Goal: Task Accomplishment & Management: Use online tool/utility

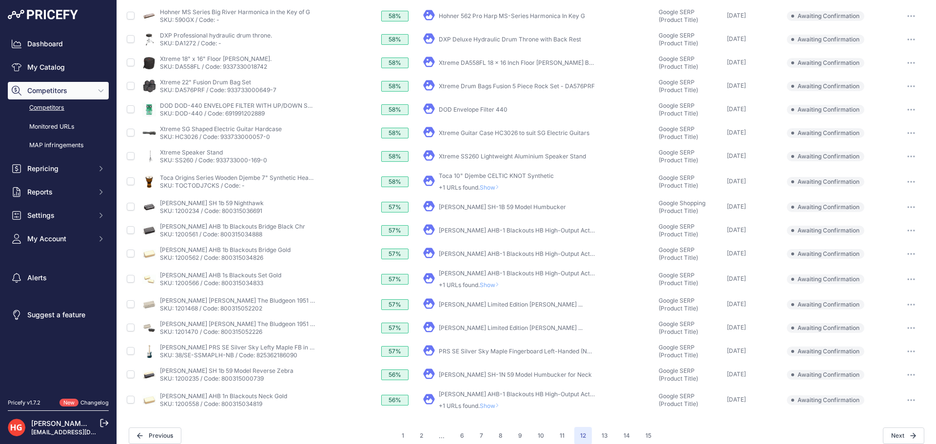
scroll to position [199, 0]
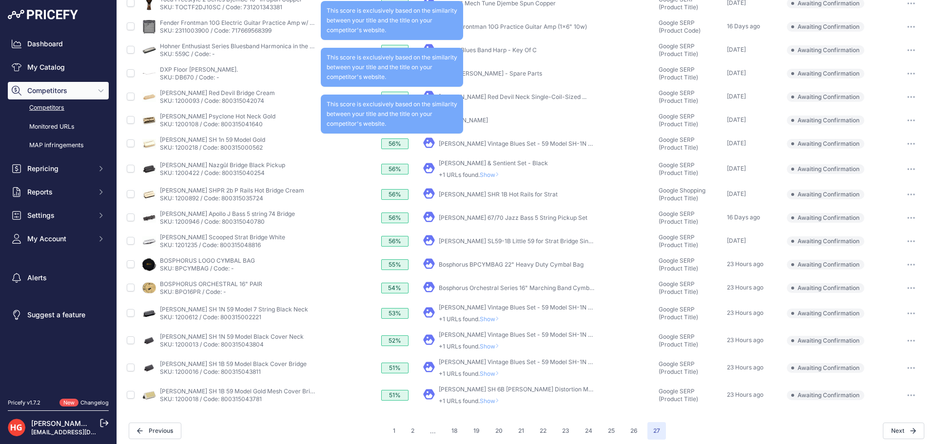
scroll to position [137, 0]
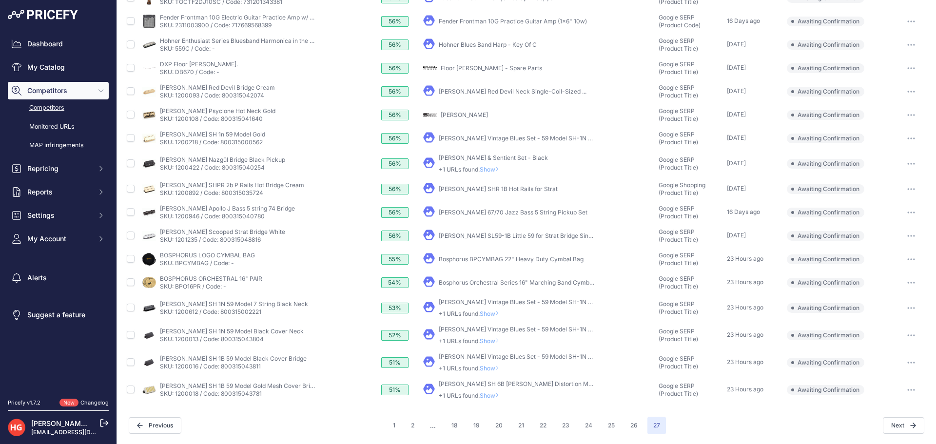
click at [490, 398] on span "Show" at bounding box center [491, 395] width 23 height 7
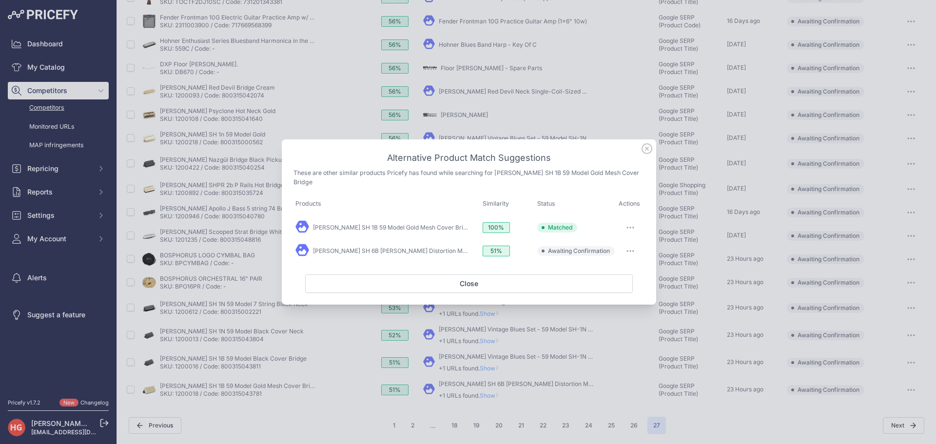
click at [629, 256] on button "button" at bounding box center [631, 251] width 20 height 14
click at [614, 288] on span "Exclude match" at bounding box center [608, 290] width 41 height 7
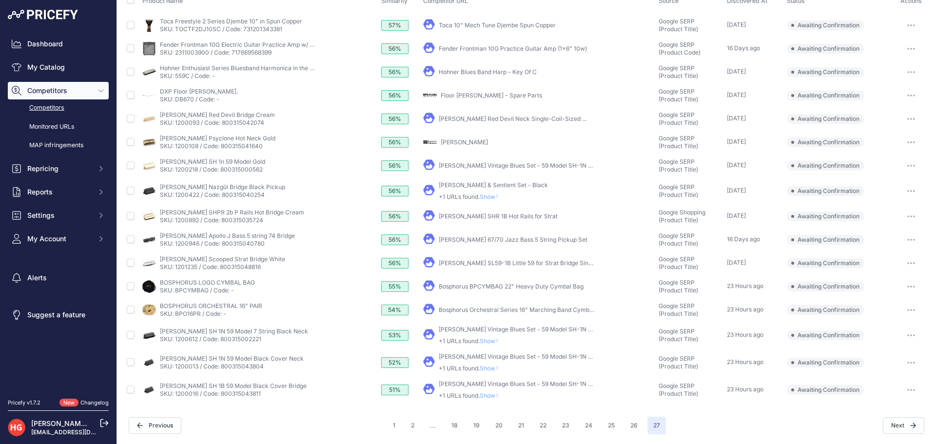
scroll to position [109, 0]
drag, startPoint x: 901, startPoint y: 143, endPoint x: 904, endPoint y: 153, distance: 10.3
click at [904, 146] on button "button" at bounding box center [912, 143] width 20 height 14
click at [0, 0] on button "Exclude match" at bounding box center [0, 0] width 0 height 0
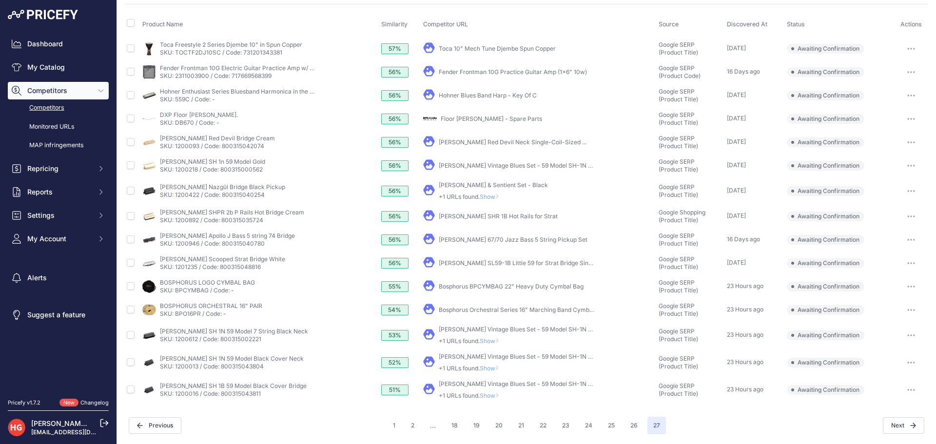
scroll to position [86, 0]
click at [492, 394] on span "Show" at bounding box center [491, 395] width 23 height 7
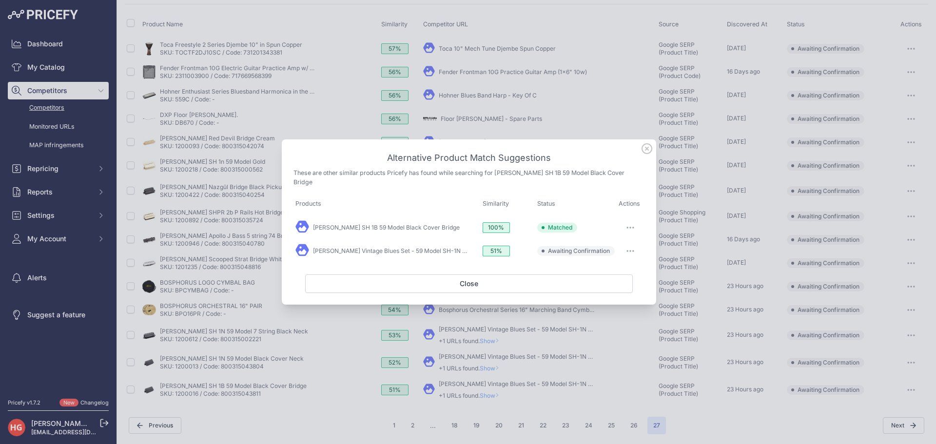
click at [634, 251] on icon "button" at bounding box center [633, 251] width 1 height 1
click at [617, 294] on span "Exclude match" at bounding box center [608, 290] width 41 height 7
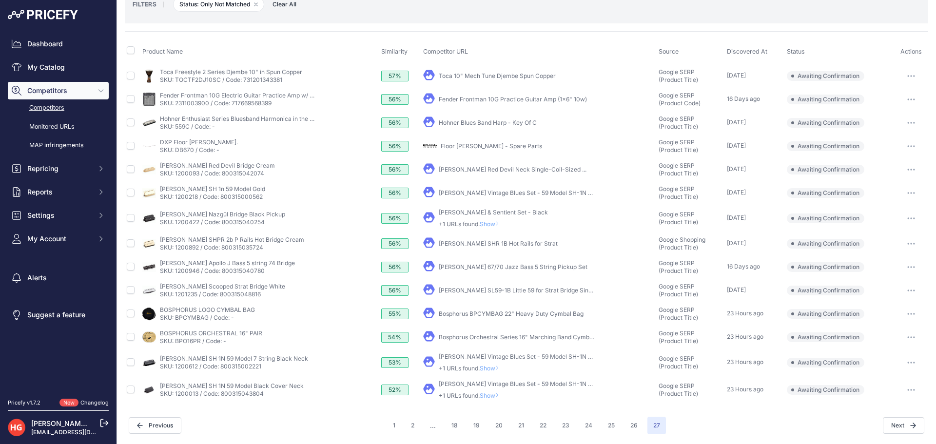
scroll to position [59, 0]
click at [494, 404] on div "Competitor Discovery URLs 534 Urls" at bounding box center [527, 192] width 804 height 483
click at [492, 400] on td "​ Pricefy will replace the existing competitor's URL with the one you're matchi…" at bounding box center [539, 390] width 236 height 27
click at [494, 396] on span "Show" at bounding box center [491, 395] width 23 height 7
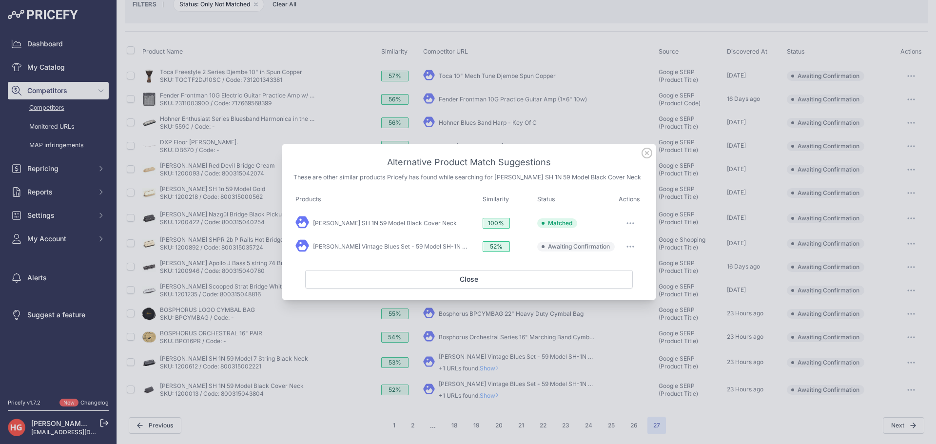
click at [633, 252] on button "button" at bounding box center [631, 247] width 20 height 14
click at [628, 285] on button "Exclude match" at bounding box center [611, 287] width 62 height 16
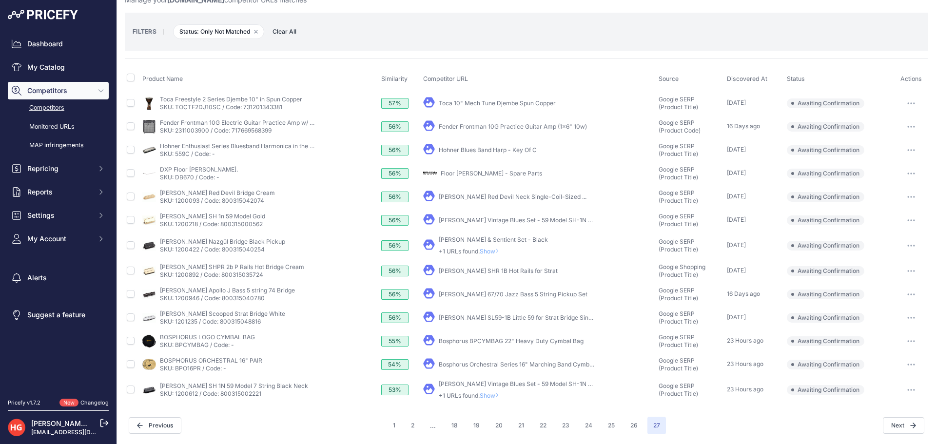
scroll to position [31, 0]
click at [496, 399] on span "Show" at bounding box center [491, 395] width 23 height 7
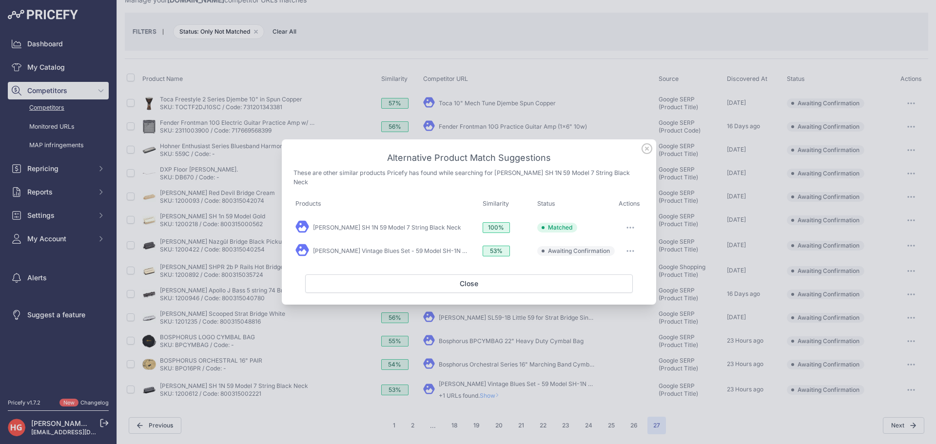
click at [626, 254] on button "button" at bounding box center [631, 251] width 20 height 14
click at [622, 283] on button "Exclude match" at bounding box center [611, 291] width 62 height 16
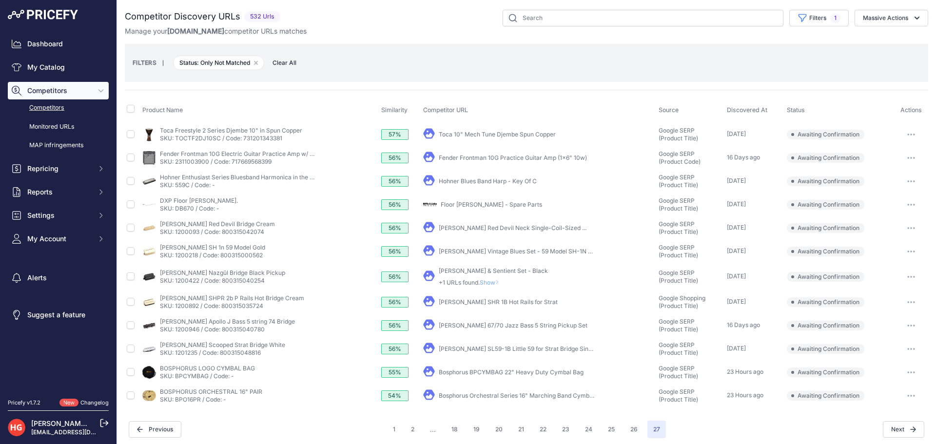
scroll to position [4, 0]
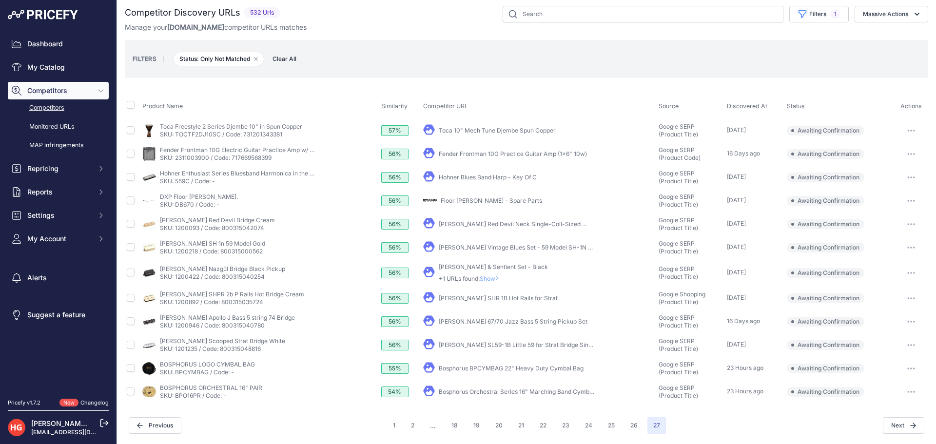
click at [471, 388] on link "Bosphorus Orchestral Series 16" Marching Band Cymbals ..." at bounding box center [521, 391] width 164 height 7
click at [904, 393] on button "button" at bounding box center [912, 392] width 20 height 14
click at [0, 0] on button "Confirm match" at bounding box center [0, 0] width 0 height 0
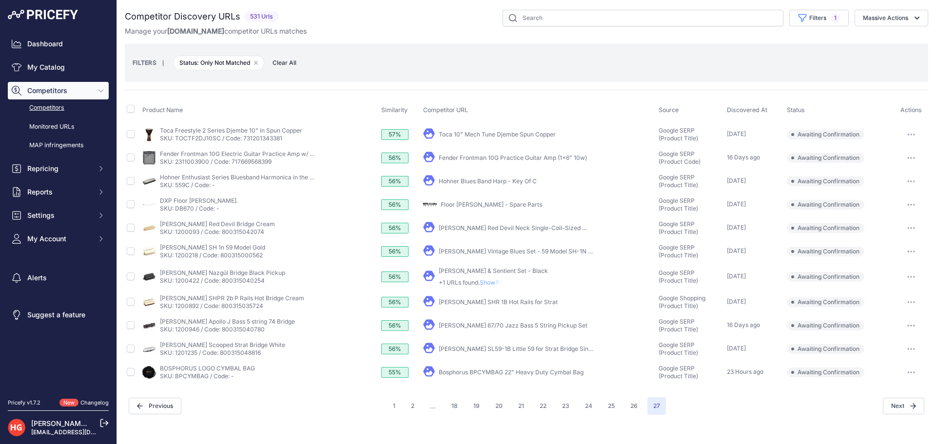
scroll to position [0, 0]
click at [475, 374] on link "Bosphorus BPCYMBAG 22" Heavy Duty Cymbal Bag" at bounding box center [511, 372] width 145 height 7
click at [901, 372] on div at bounding box center [911, 373] width 30 height 14
click at [908, 373] on icon "button" at bounding box center [912, 373] width 8 height 2
click at [0, 0] on button "Confirm match" at bounding box center [0, 0] width 0 height 0
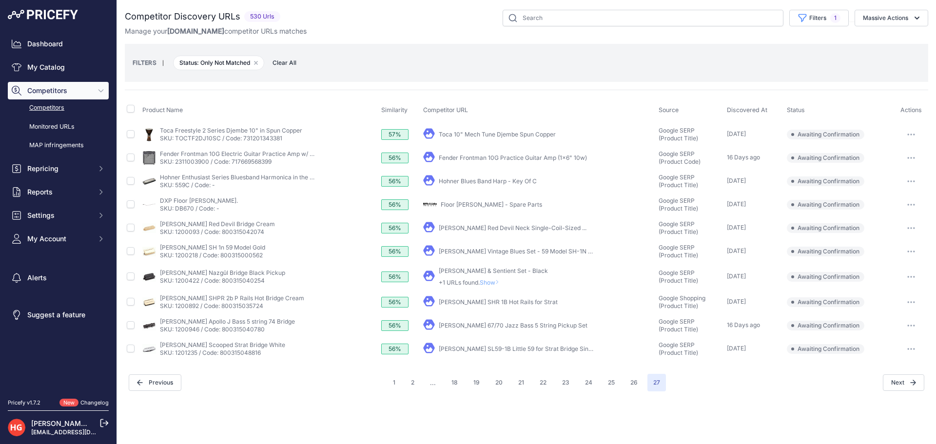
click at [472, 349] on link "[PERSON_NAME] SL59-1B Little 59 for Strat Bridge Single- ..." at bounding box center [522, 348] width 167 height 7
click at [906, 349] on button "button" at bounding box center [912, 349] width 20 height 14
click at [0, 0] on button "Exclude match" at bounding box center [0, 0] width 0 height 0
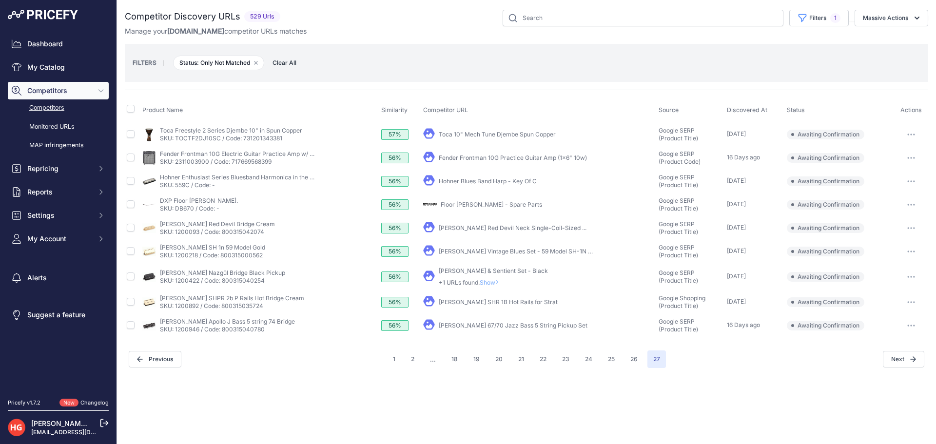
click at [486, 329] on link "[PERSON_NAME] 67/70 Jazz Bass 5 String Pickup Set" at bounding box center [513, 325] width 149 height 7
click at [910, 327] on button "button" at bounding box center [912, 326] width 20 height 14
click at [0, 0] on button "Exclude match" at bounding box center [0, 0] width 0 height 0
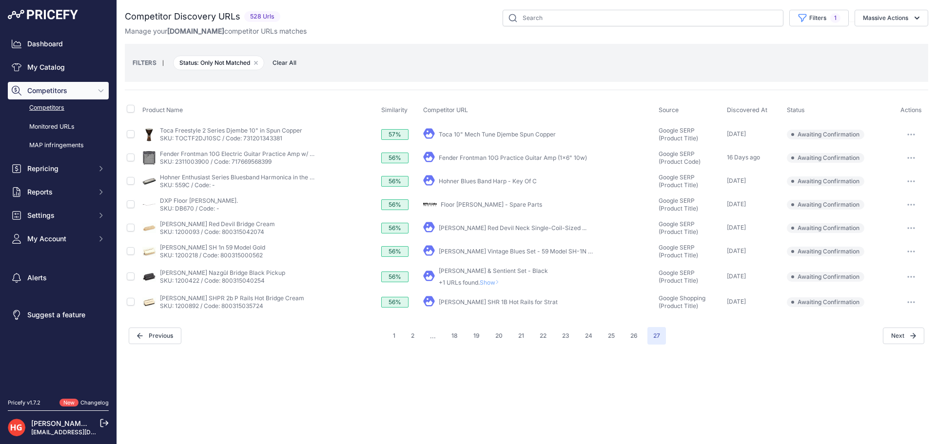
click at [489, 302] on link "[PERSON_NAME] SHR 1B Hot Rails for Strat" at bounding box center [498, 301] width 119 height 7
click at [913, 299] on button "button" at bounding box center [912, 303] width 20 height 14
click at [0, 0] on button "Exclude match" at bounding box center [0, 0] width 0 height 0
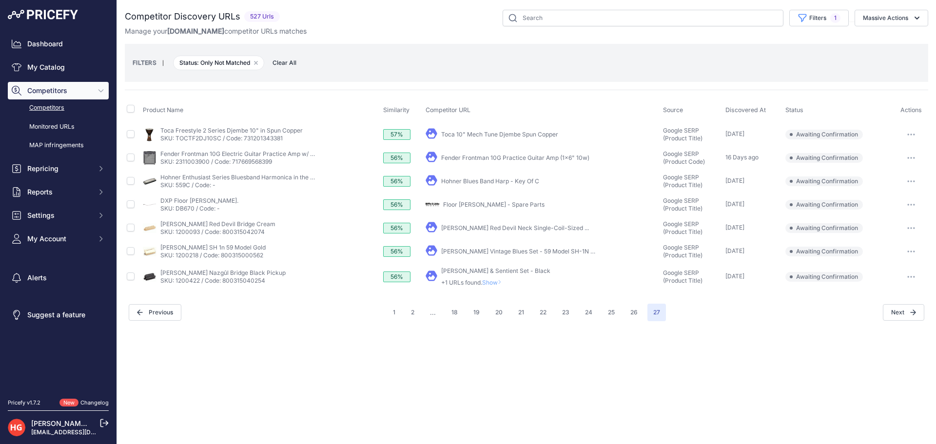
click at [498, 288] on td "​ Pricefy will replace the existing competitor's URL with the one you're matchi…" at bounding box center [543, 276] width 238 height 27
click at [499, 286] on span "Show" at bounding box center [493, 282] width 23 height 7
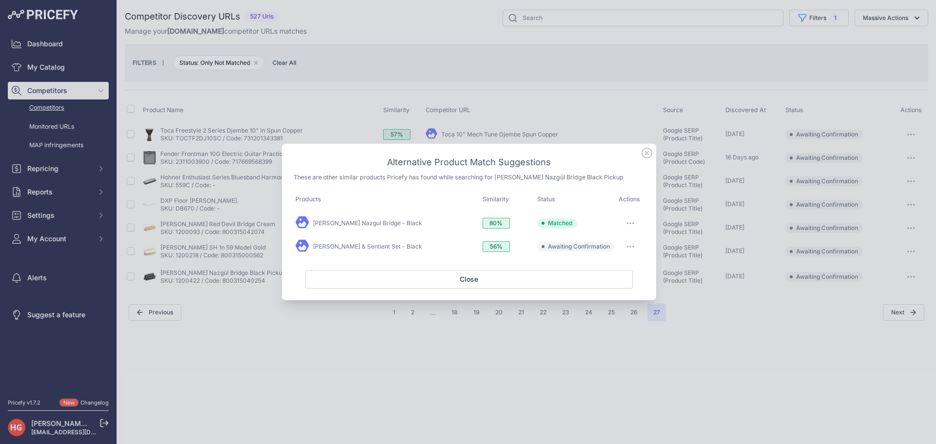
click at [629, 250] on button "button" at bounding box center [631, 247] width 20 height 14
click at [619, 283] on span "Exclude match" at bounding box center [608, 286] width 41 height 7
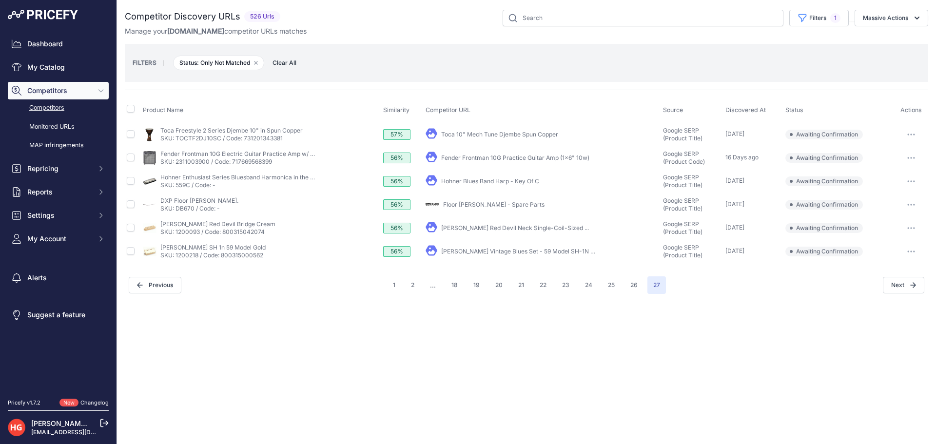
click at [482, 257] on div "My Product" at bounding box center [543, 252] width 234 height 14
click at [482, 253] on link "[PERSON_NAME] Vintage Blues Set - 59 Model SH-1N & ..." at bounding box center [520, 251] width 159 height 7
click at [921, 251] on button "button" at bounding box center [912, 252] width 20 height 14
click at [0, 0] on button "Exclude match" at bounding box center [0, 0] width 0 height 0
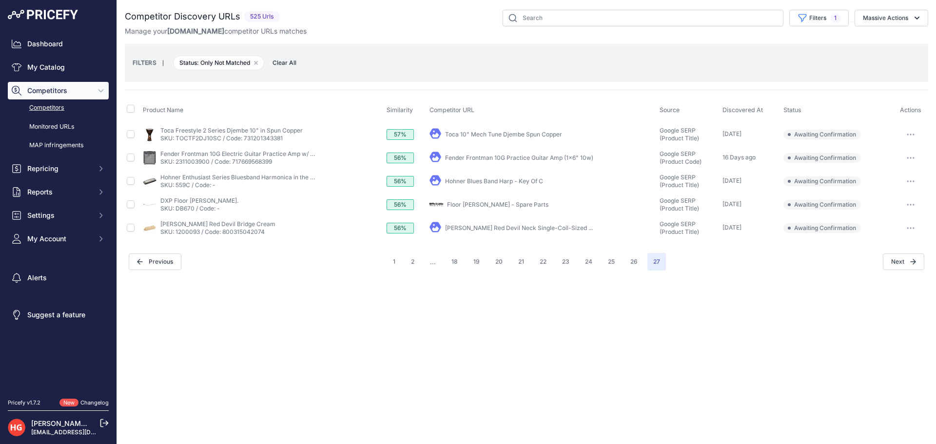
click at [491, 228] on link "[PERSON_NAME] Red Devil Neck Single-Coil-Sized ..." at bounding box center [519, 227] width 148 height 7
click at [916, 227] on button "button" at bounding box center [911, 228] width 20 height 14
click at [0, 0] on button "Exclude match" at bounding box center [0, 0] width 0 height 0
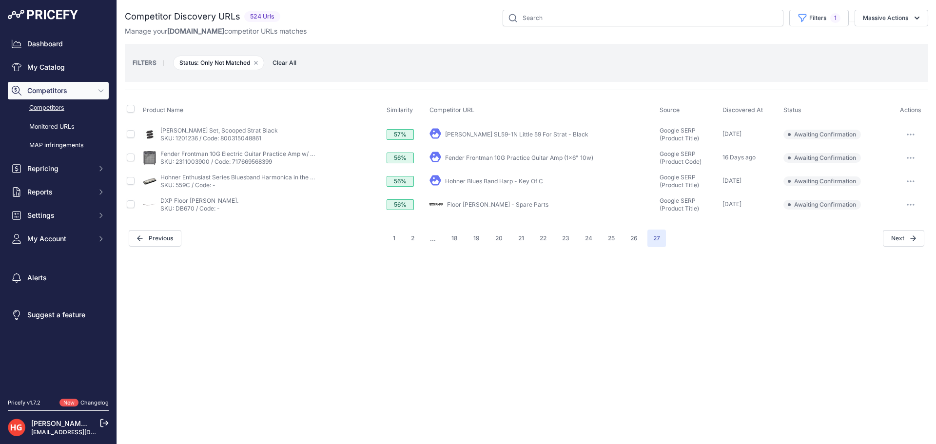
click at [500, 208] on link "Floor [PERSON_NAME] - Spare Parts" at bounding box center [497, 204] width 101 height 7
click at [909, 209] on button "button" at bounding box center [911, 205] width 20 height 14
click at [0, 0] on button "Exclude match" at bounding box center [0, 0] width 0 height 0
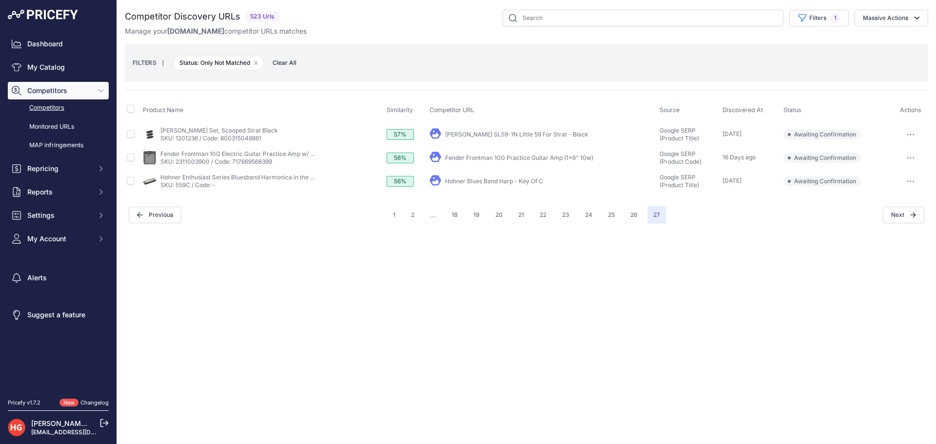
click at [498, 179] on link "Hohner Blues Band Harp - Key Of C" at bounding box center [494, 181] width 98 height 7
click at [914, 182] on icon "button" at bounding box center [913, 181] width 1 height 1
click at [0, 0] on button "Confirm match" at bounding box center [0, 0] width 0 height 0
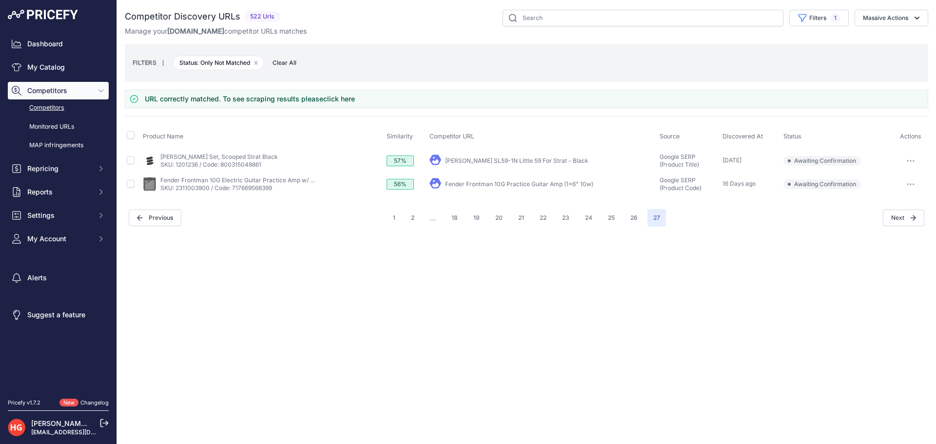
click at [507, 185] on link "Fender Frontman 10G Practice Guitar Amp (1x6" 10w)" at bounding box center [519, 183] width 148 height 7
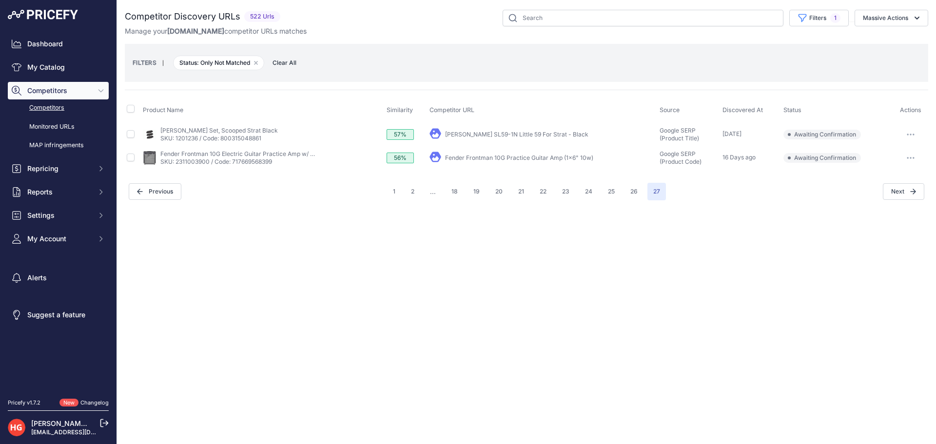
click at [901, 156] on div at bounding box center [911, 158] width 31 height 14
click at [908, 158] on icon "button" at bounding box center [908, 158] width 1 height 1
click at [901, 181] on button "Confirm match" at bounding box center [887, 179] width 80 height 16
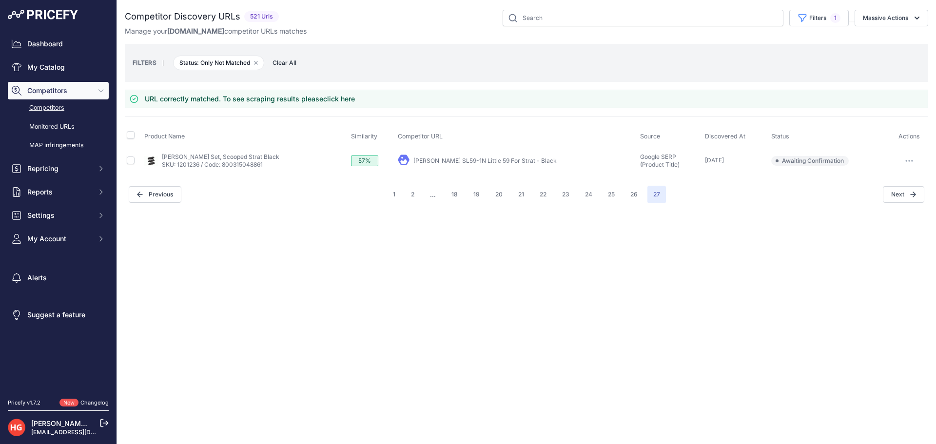
click at [507, 159] on link "[PERSON_NAME] SL59-1N Little 59 For Strat - Black" at bounding box center [485, 160] width 143 height 7
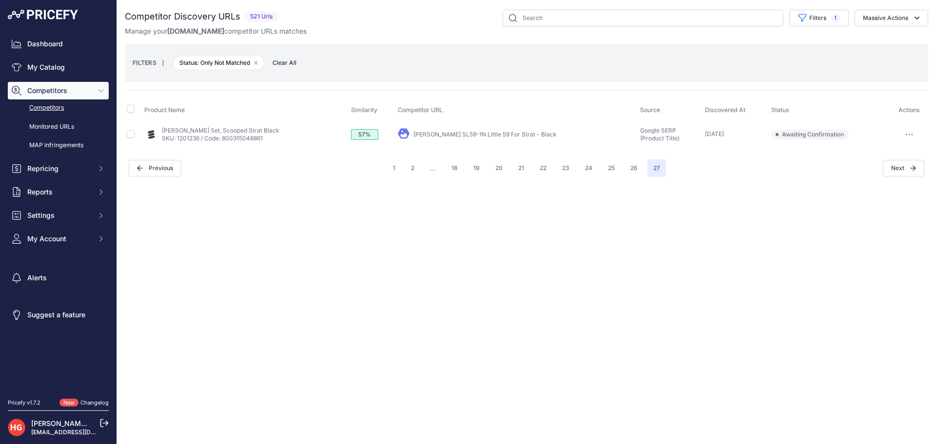
click at [917, 134] on button "button" at bounding box center [910, 135] width 20 height 14
click at [910, 172] on button "Exclude match" at bounding box center [887, 171] width 80 height 16
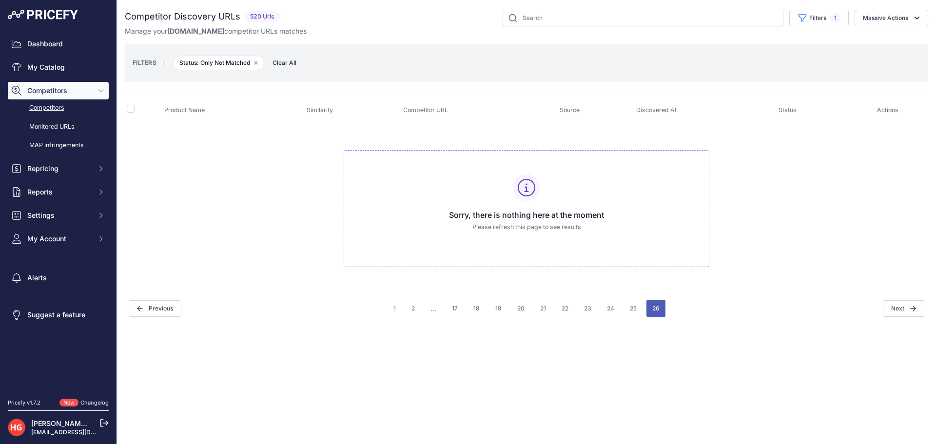
click at [647, 306] on button "26" at bounding box center [656, 309] width 19 height 18
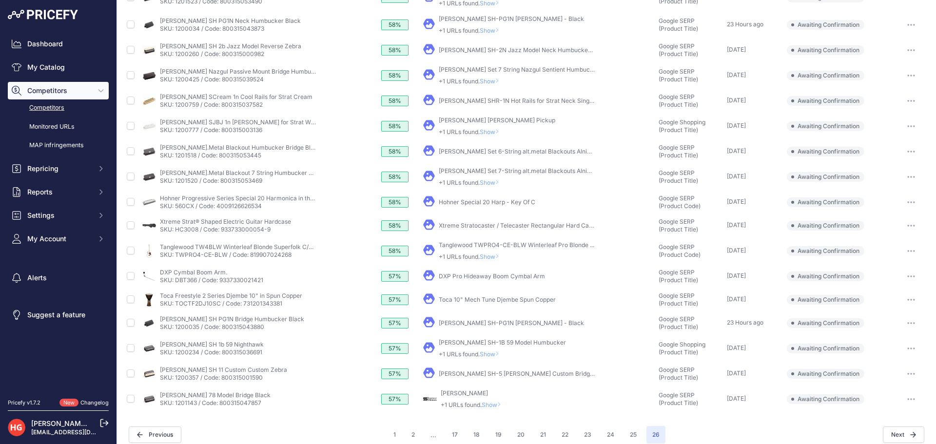
scroll to position [222, 0]
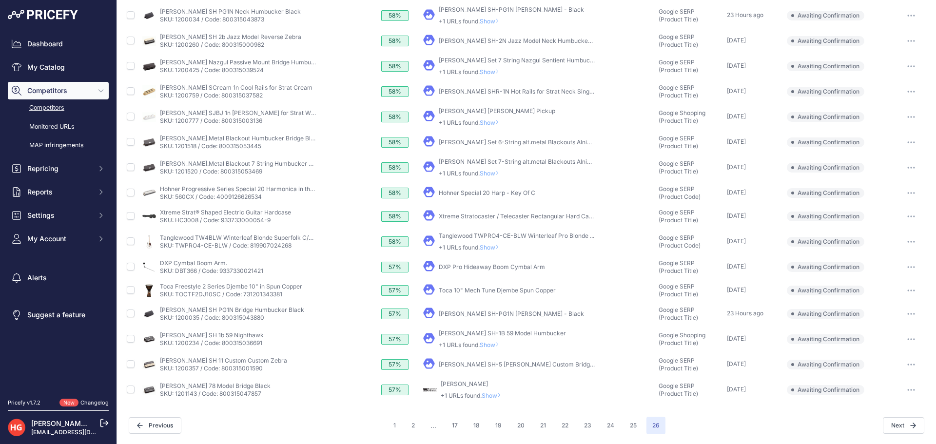
click at [503, 397] on span "Show" at bounding box center [493, 395] width 23 height 7
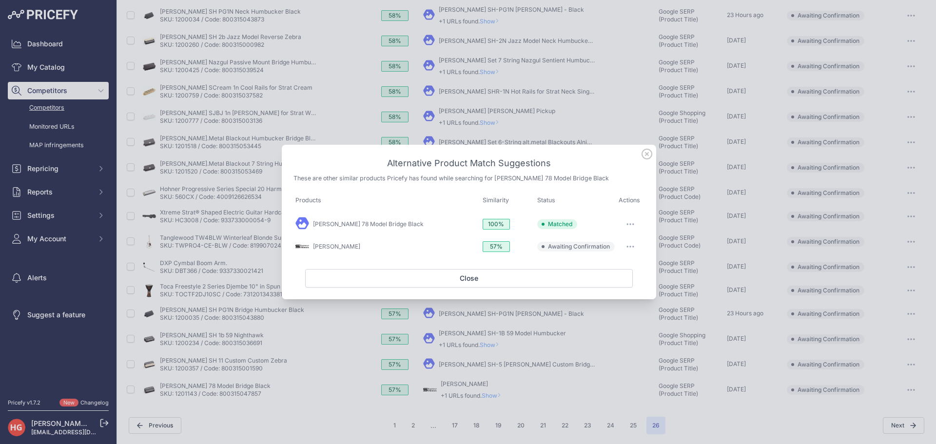
click at [626, 247] on button "button" at bounding box center [631, 247] width 20 height 14
click at [612, 283] on span "Exclude match" at bounding box center [608, 286] width 41 height 7
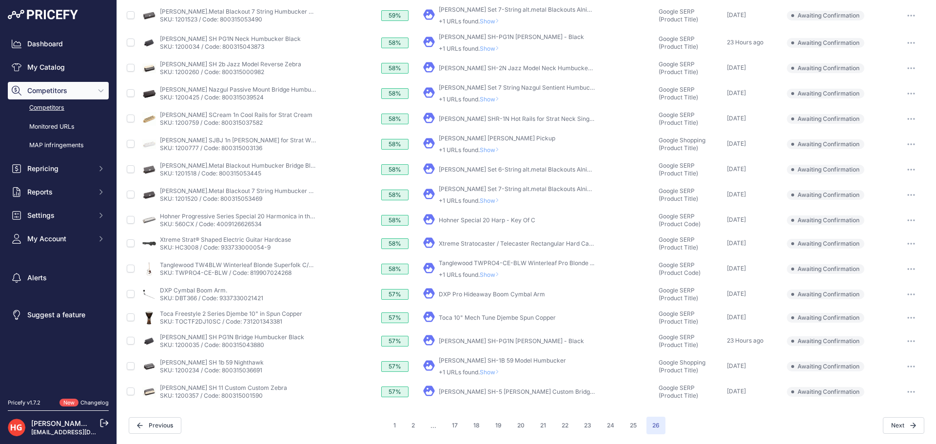
scroll to position [195, 0]
click at [460, 392] on link "[PERSON_NAME] SH-5 [PERSON_NAME] Custom Bridge ..." at bounding box center [519, 391] width 160 height 7
click at [902, 394] on button "button" at bounding box center [912, 392] width 20 height 14
click at [0, 0] on button "Exclude match" at bounding box center [0, 0] width 0 height 0
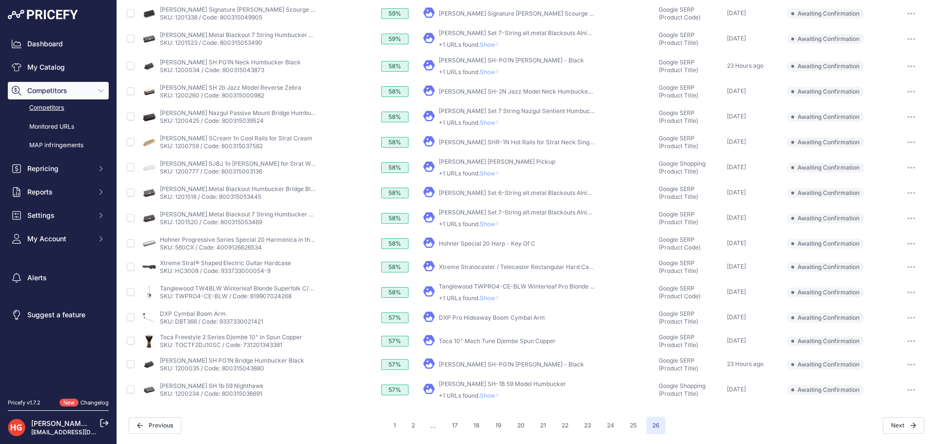
scroll to position [172, 0]
click at [486, 400] on td "​ Pricefy will replace the existing competitor's URL with the one you're matchi…" at bounding box center [539, 390] width 236 height 27
click at [491, 400] on td "​ Pricefy will replace the existing competitor's URL with the one you're matchi…" at bounding box center [539, 390] width 236 height 27
click at [499, 393] on icon at bounding box center [498, 396] width 4 height 6
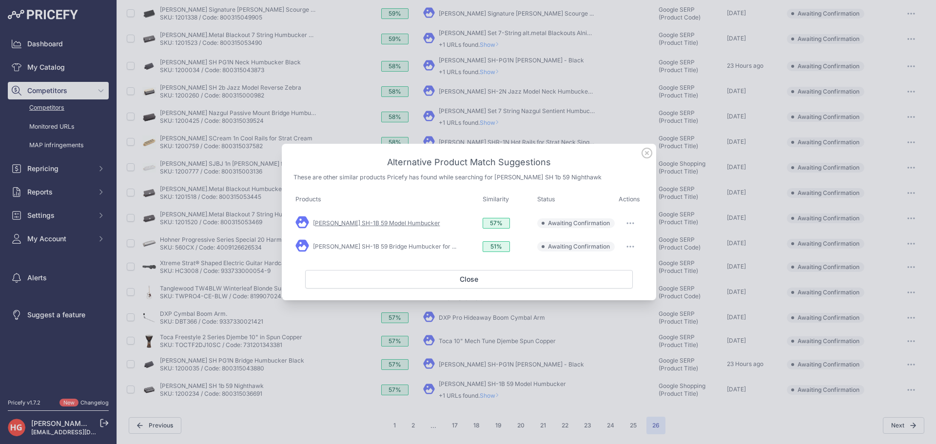
click at [412, 221] on link "[PERSON_NAME] SH-1B 59 Model Humbucker" at bounding box center [376, 222] width 127 height 7
click at [403, 245] on link "[PERSON_NAME] SH-1B 59 Bridge Humbucker for ..." at bounding box center [384, 246] width 143 height 7
click at [633, 218] on button "button" at bounding box center [631, 224] width 20 height 14
click at [623, 258] on button "Exclude match" at bounding box center [611, 264] width 62 height 16
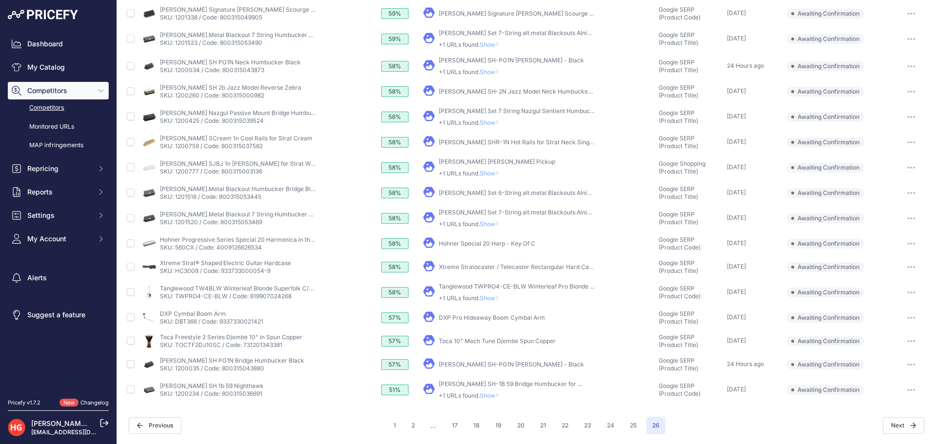
click at [494, 397] on span "Show" at bounding box center [491, 395] width 23 height 7
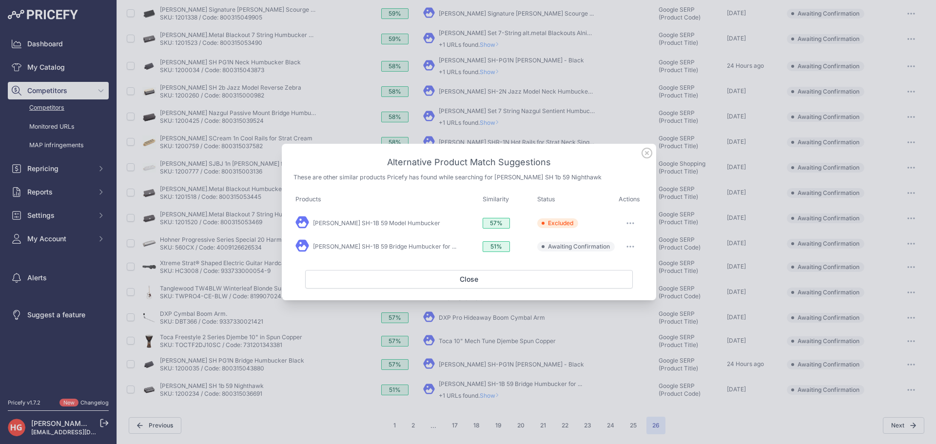
click at [636, 247] on button "button" at bounding box center [631, 247] width 20 height 14
click at [629, 267] on button "Match This" at bounding box center [611, 267] width 62 height 16
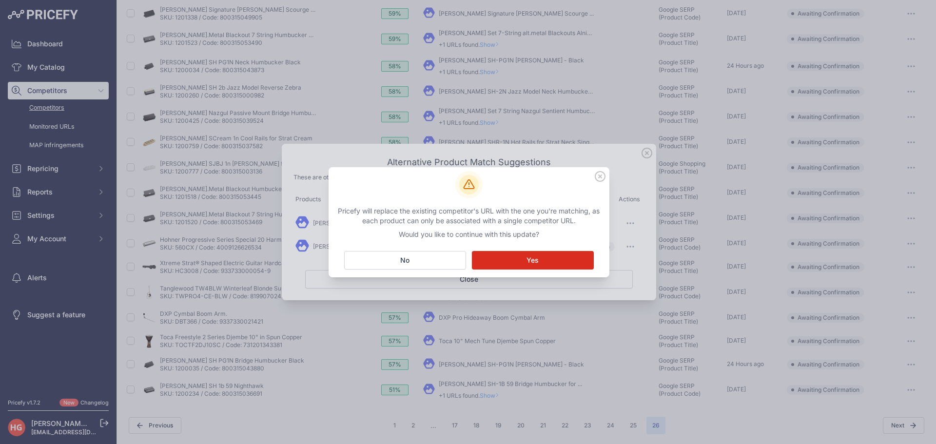
click at [518, 273] on div "Pricefy will replace the existing competitor's URL with the one you're matching…" at bounding box center [469, 222] width 281 height 110
click at [525, 264] on button "Matching... Yes" at bounding box center [533, 260] width 122 height 19
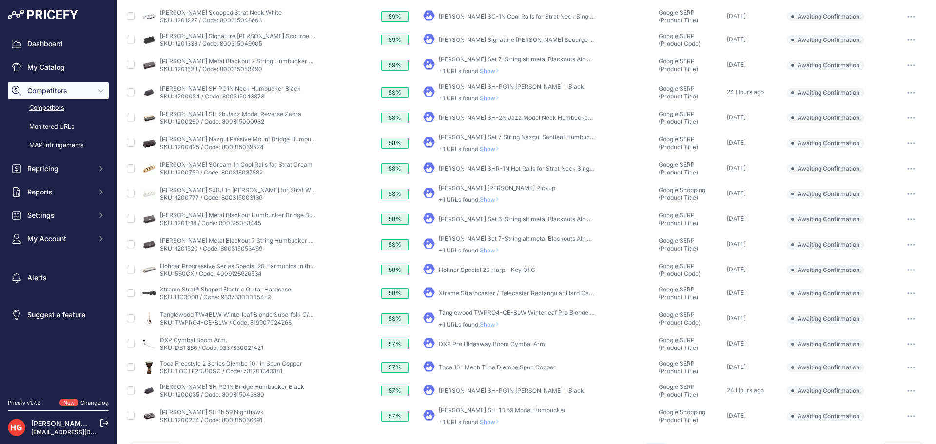
scroll to position [198, 0]
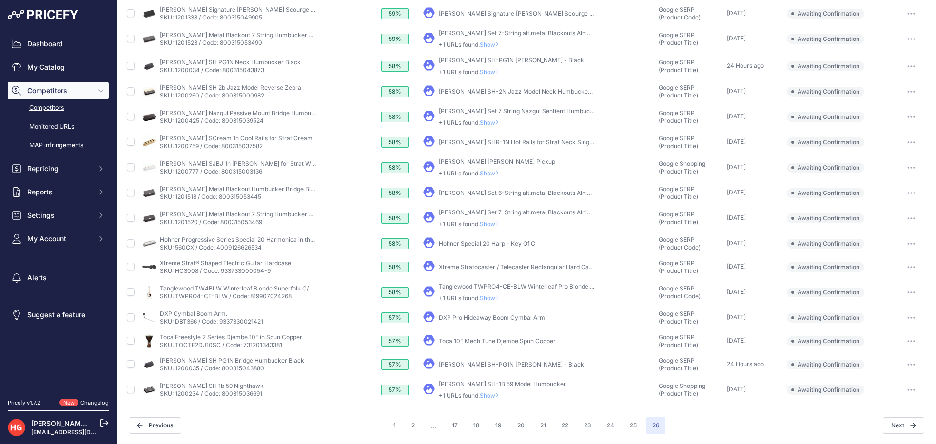
click at [494, 395] on span "Show" at bounding box center [491, 395] width 23 height 7
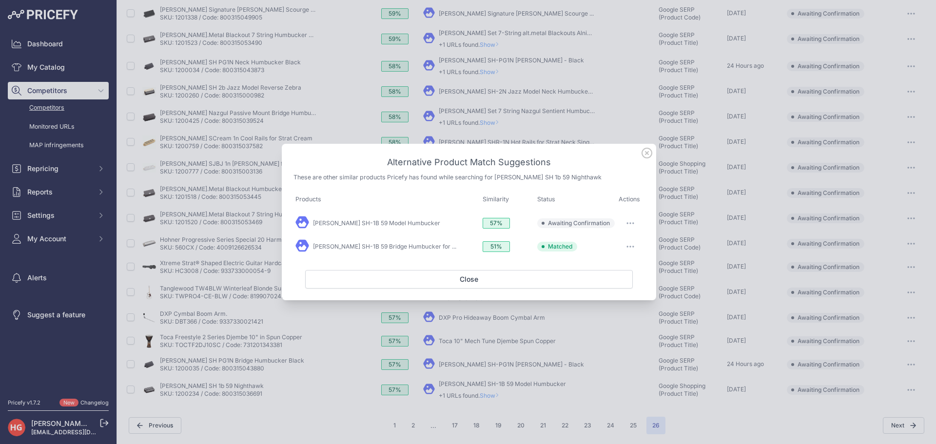
click at [628, 218] on button "button" at bounding box center [631, 224] width 20 height 14
click at [638, 259] on button "Exclude match" at bounding box center [611, 264] width 62 height 16
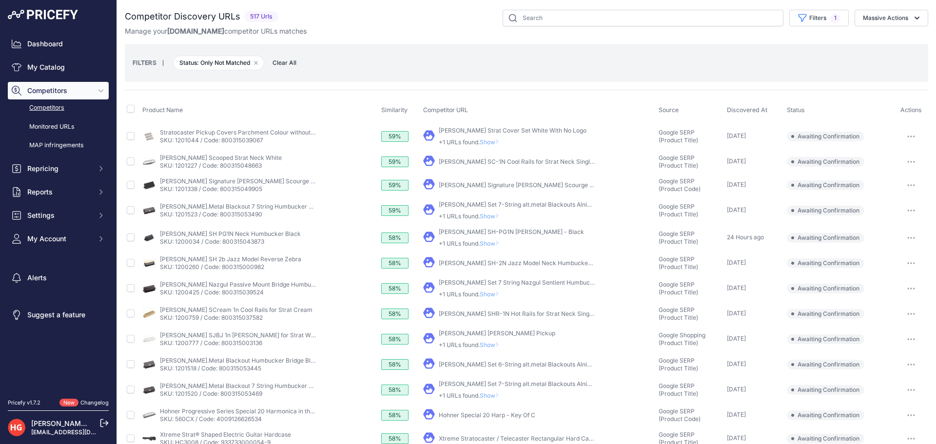
scroll to position [144, 0]
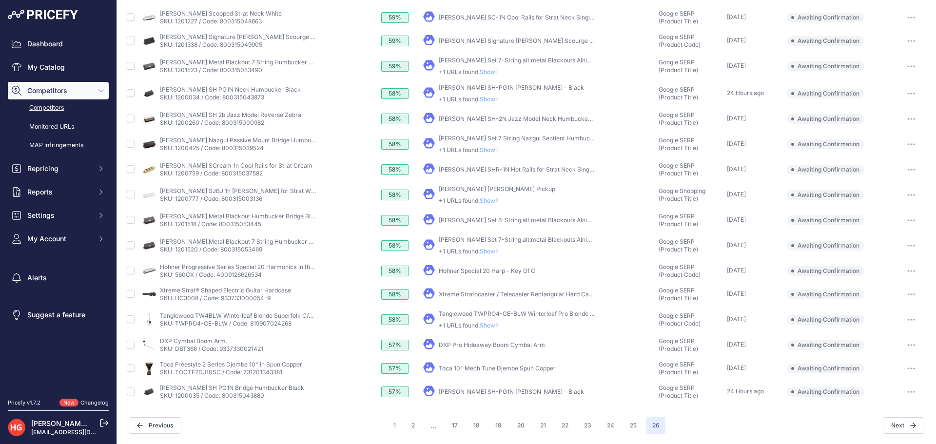
click at [474, 393] on link "[PERSON_NAME] SH-PG1N [PERSON_NAME] - Black" at bounding box center [511, 391] width 145 height 7
click at [903, 395] on button "button" at bounding box center [912, 392] width 20 height 14
click at [0, 0] on button "Exclude match" at bounding box center [0, 0] width 0 height 0
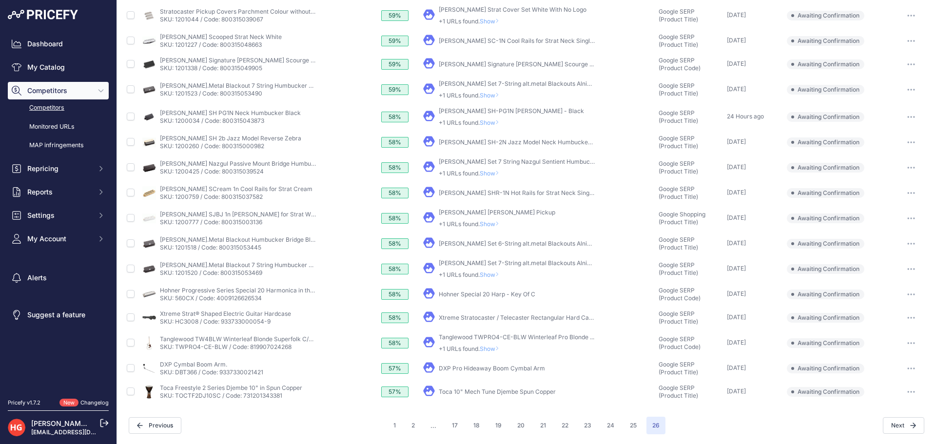
scroll to position [121, 0]
click at [456, 394] on link "Toca 10" Mech Tune Djembe Spun Copper" at bounding box center [497, 391] width 117 height 7
click at [906, 390] on button "button" at bounding box center [912, 392] width 20 height 14
click at [0, 0] on button "Exclude match" at bounding box center [0, 0] width 0 height 0
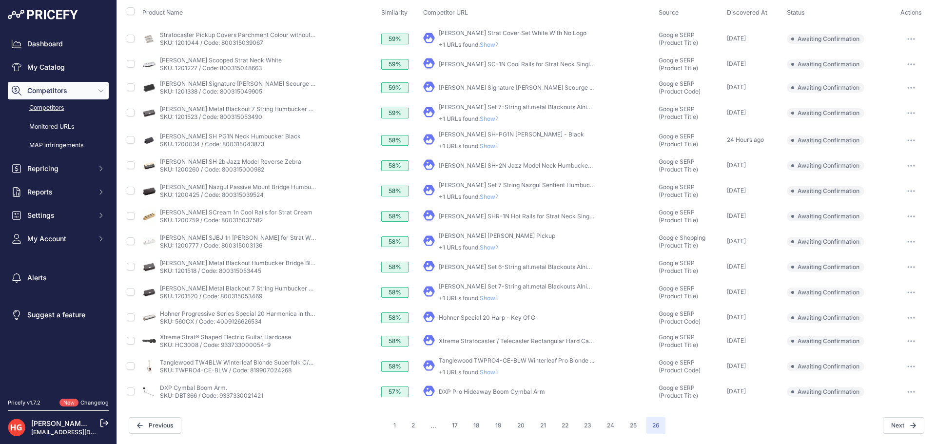
scroll to position [98, 0]
click at [492, 394] on link "DXP Pro Hideaway Boom Cymbal Arm" at bounding box center [492, 391] width 106 height 7
click at [902, 388] on button "button" at bounding box center [912, 392] width 20 height 14
click at [0, 0] on button "Exclude match" at bounding box center [0, 0] width 0 height 0
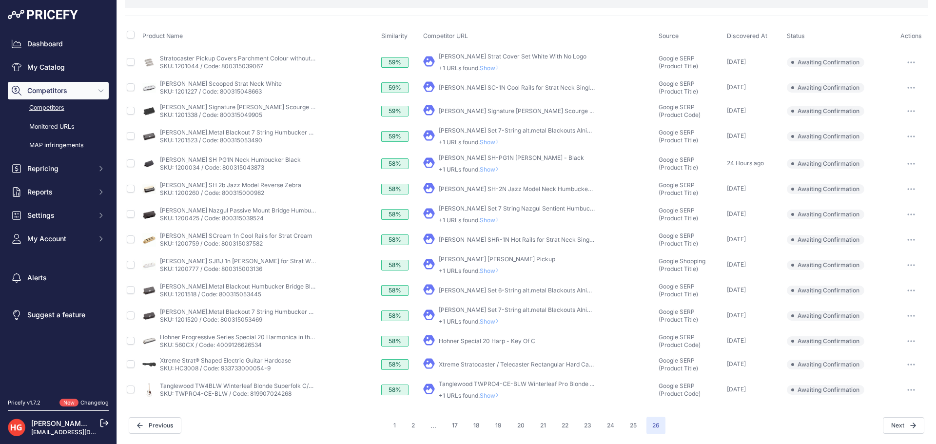
scroll to position [74, 0]
click at [487, 389] on div "Tanglewood TWPRO4-CE-BLW Winterleaf Pro Blonde ... +1 URLs found. Show" at bounding box center [517, 390] width 156 height 20
drag, startPoint x: 490, startPoint y: 395, endPoint x: 531, endPoint y: 394, distance: 40.5
click at [490, 395] on span "Show" at bounding box center [491, 395] width 23 height 7
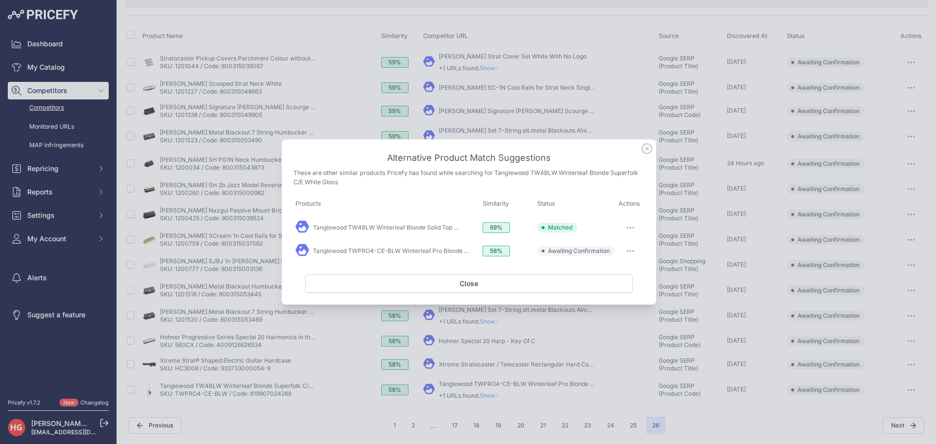
click at [636, 249] on button "button" at bounding box center [631, 251] width 20 height 14
click at [627, 291] on span "Exclude match" at bounding box center [608, 290] width 41 height 7
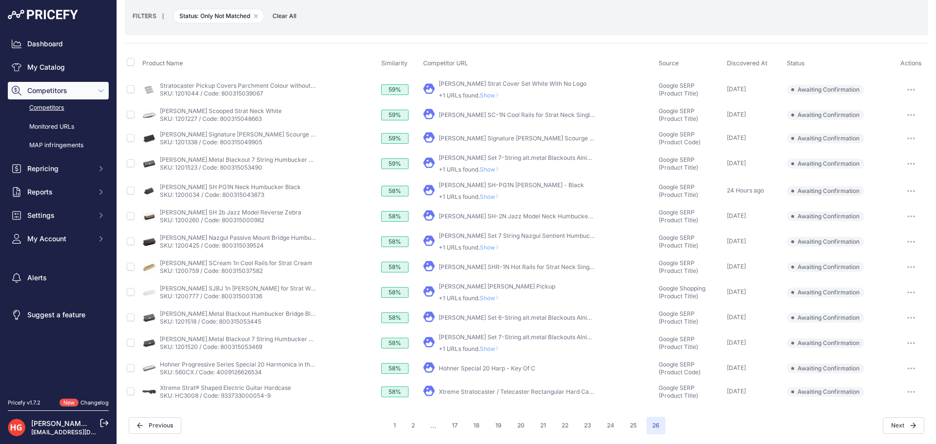
scroll to position [47, 0]
click at [455, 391] on link "Xtreme Stratocaster / Telecaster Rectangular Hard Case" at bounding box center [517, 391] width 157 height 7
click at [902, 398] on button "button" at bounding box center [912, 392] width 20 height 14
click at [0, 0] on button "Exclude match" at bounding box center [0, 0] width 0 height 0
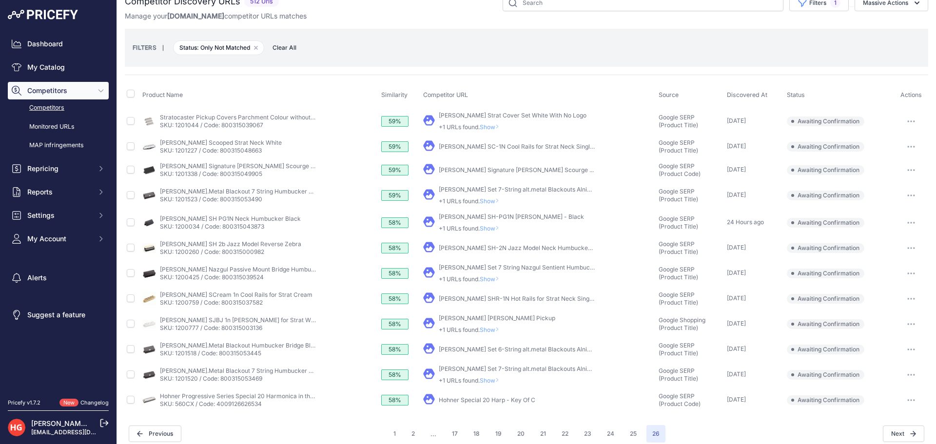
scroll to position [23, 0]
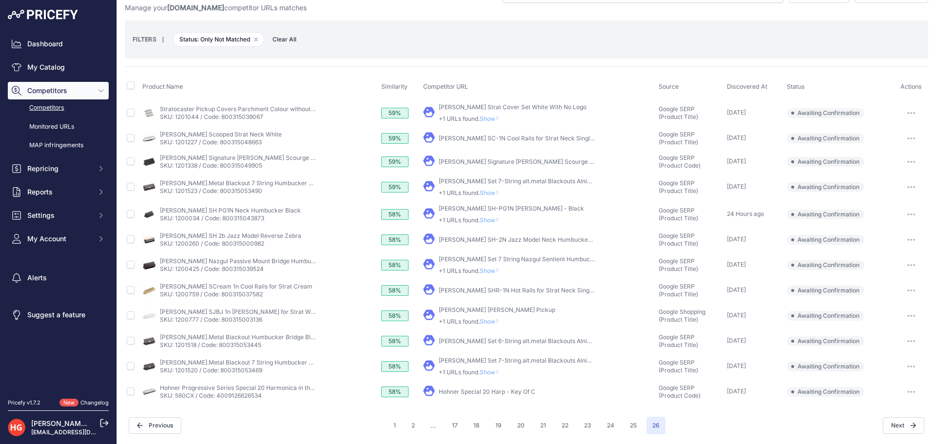
click at [459, 390] on link "Hohner Special 20 Harp - Key Of C" at bounding box center [487, 391] width 97 height 7
click at [902, 394] on button "button" at bounding box center [912, 392] width 20 height 14
click at [897, 404] on div "Confirm match Exclude match Report Incorrect Match" at bounding box center [887, 428] width 80 height 51
click at [903, 398] on button "button" at bounding box center [912, 392] width 20 height 14
click at [0, 0] on button "Confirm match" at bounding box center [0, 0] width 0 height 0
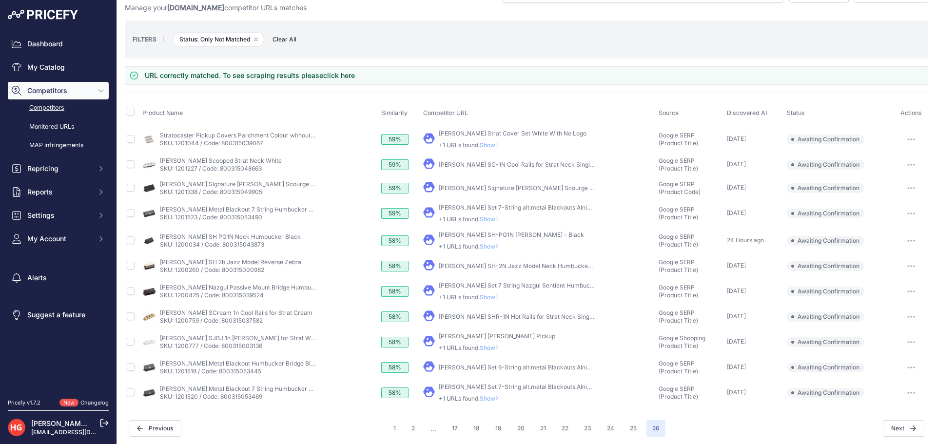
click at [497, 403] on td "​ Pricefy will replace the existing competitor's URL with the one you're matchi…" at bounding box center [539, 392] width 236 height 27
click at [496, 403] on td "​ Pricefy will replace the existing competitor's URL with the one you're matchi…" at bounding box center [539, 392] width 236 height 27
click at [496, 396] on icon at bounding box center [498, 399] width 4 height 6
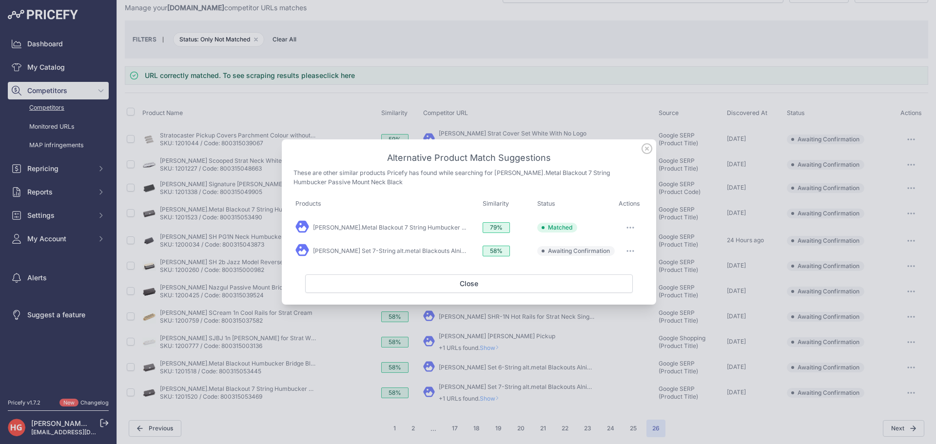
click at [627, 254] on button "button" at bounding box center [631, 251] width 20 height 14
click at [621, 296] on button "Exclude match" at bounding box center [611, 291] width 62 height 16
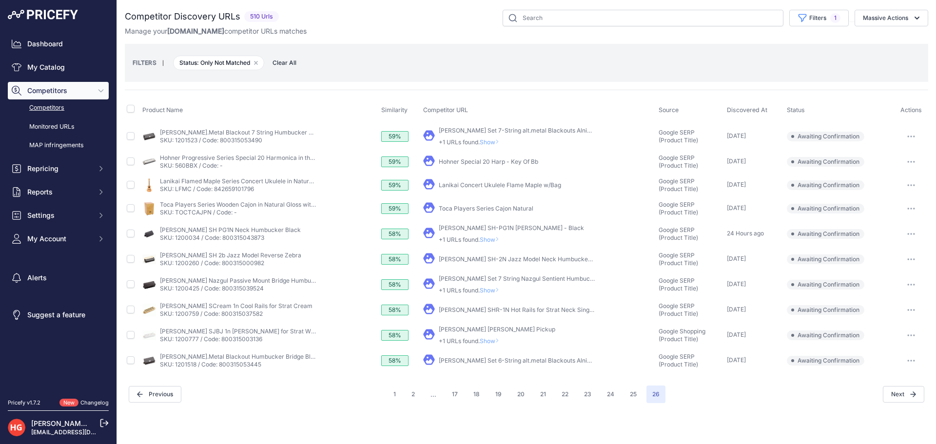
scroll to position [0, 0]
click at [479, 363] on link "[PERSON_NAME] Set 6-String alt.metal Blackouts Alnico & ..." at bounding box center [522, 360] width 166 height 7
click at [903, 355] on button "button" at bounding box center [912, 361] width 20 height 14
click at [0, 0] on button "Exclude match" at bounding box center [0, 0] width 0 height 0
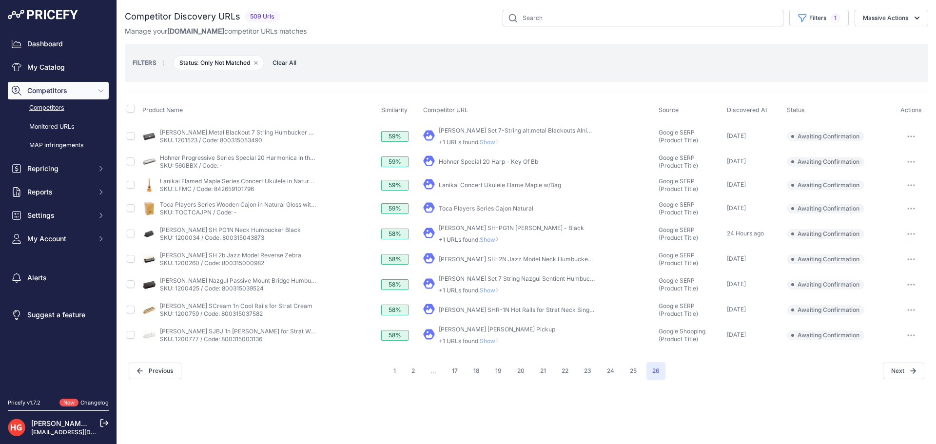
click at [499, 338] on icon at bounding box center [498, 341] width 4 height 6
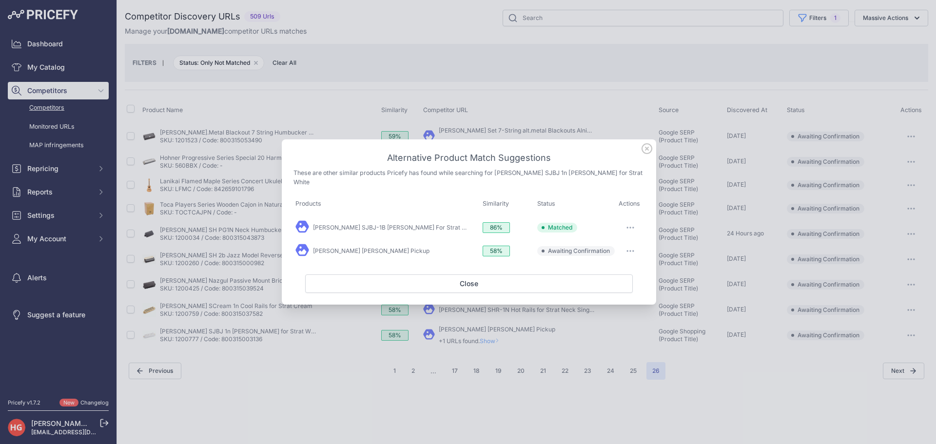
drag, startPoint x: 621, startPoint y: 245, endPoint x: 627, endPoint y: 251, distance: 7.9
click at [622, 245] on button "button" at bounding box center [631, 251] width 20 height 14
click at [625, 287] on span "Exclude match" at bounding box center [608, 290] width 41 height 7
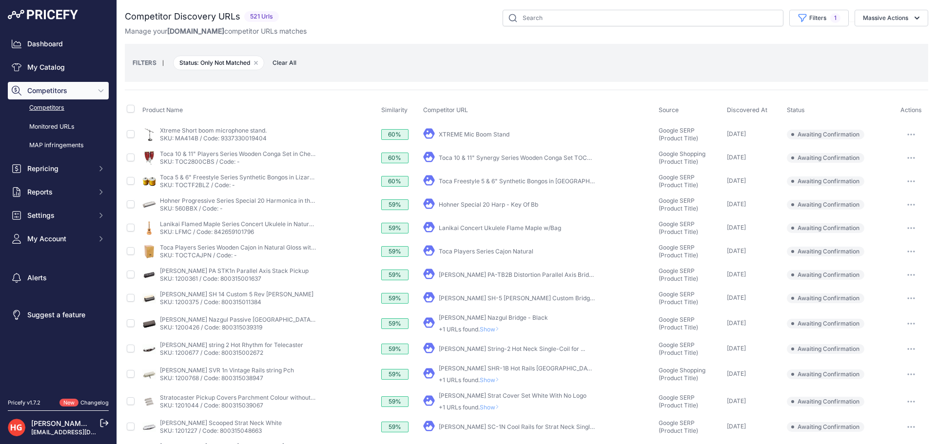
click at [483, 324] on div "[PERSON_NAME] Nazgul Bridge - Black +1 URLs found. Show" at bounding box center [493, 324] width 109 height 20
click at [486, 329] on span "Show" at bounding box center [491, 329] width 23 height 7
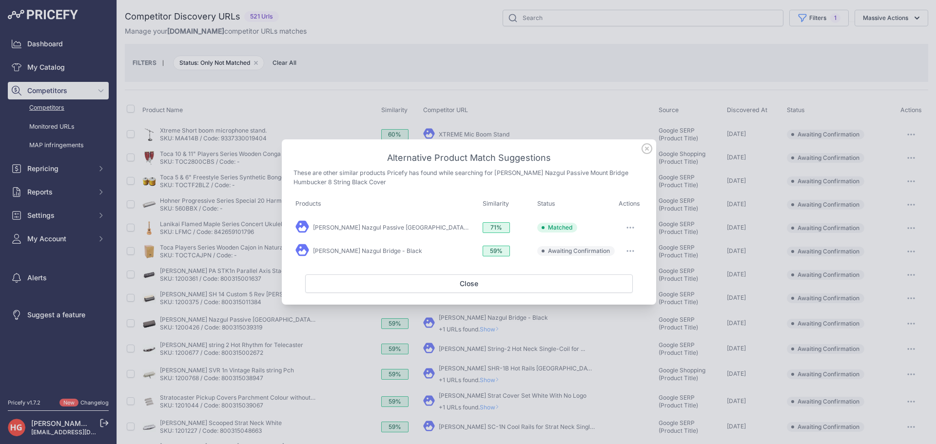
click at [621, 248] on button "button" at bounding box center [631, 251] width 20 height 14
click at [617, 291] on span "Exclude match" at bounding box center [608, 290] width 41 height 7
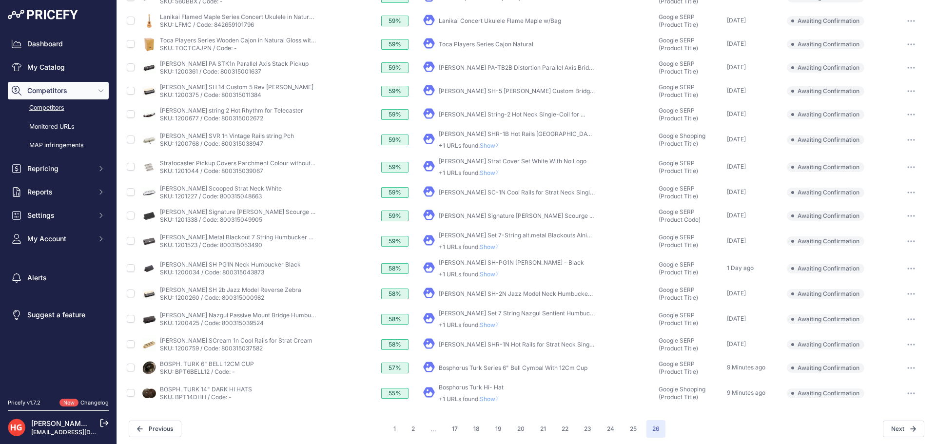
scroll to position [211, 0]
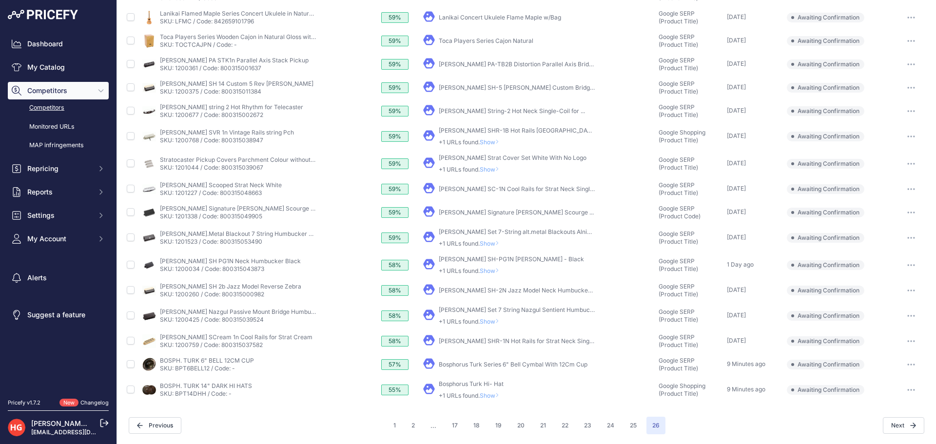
click at [489, 141] on span "Show" at bounding box center [491, 142] width 23 height 7
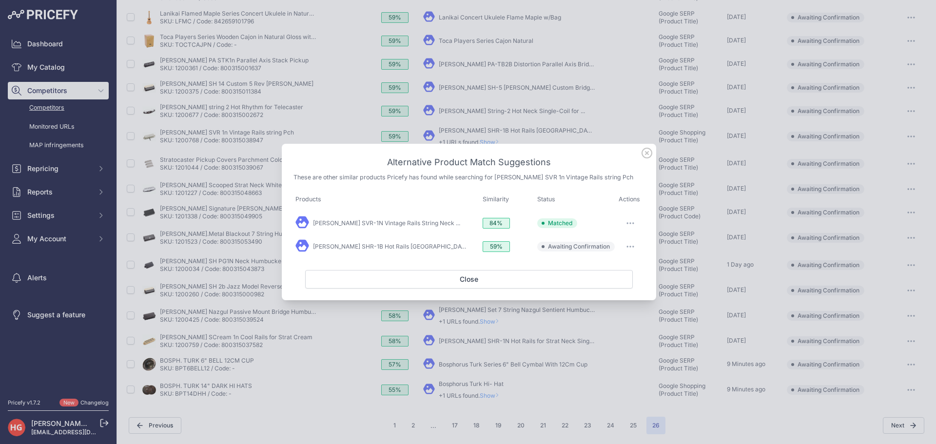
click at [620, 245] on div at bounding box center [631, 247] width 24 height 14
click at [626, 247] on button "button" at bounding box center [631, 247] width 20 height 14
click at [612, 279] on button "Exclude match" at bounding box center [611, 287] width 62 height 16
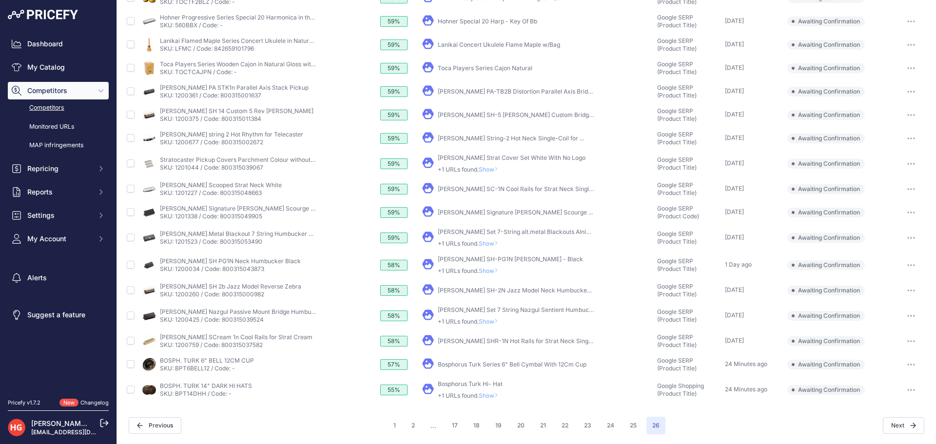
scroll to position [183, 0]
click at [483, 241] on span "Show" at bounding box center [490, 243] width 23 height 7
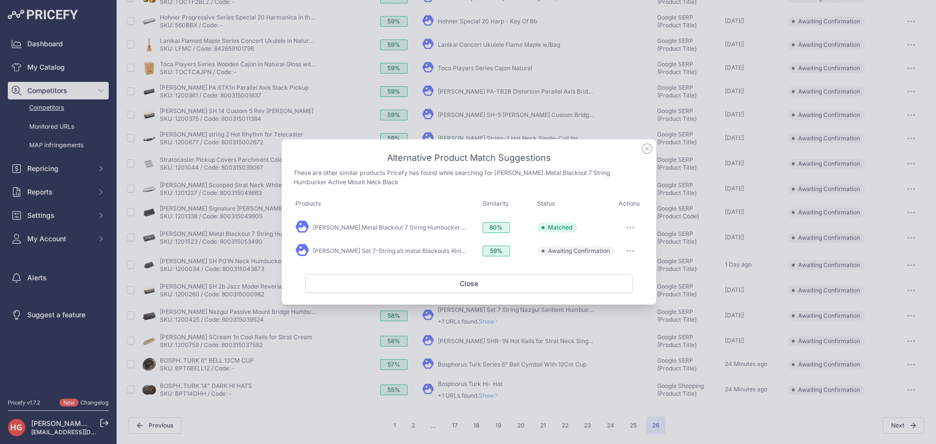
drag, startPoint x: 616, startPoint y: 249, endPoint x: 621, endPoint y: 252, distance: 5.3
click at [617, 250] on td "Edit Match" at bounding box center [631, 250] width 28 height 23
click at [627, 252] on button "button" at bounding box center [631, 251] width 20 height 14
click at [615, 290] on span "Exclude match" at bounding box center [608, 290] width 41 height 7
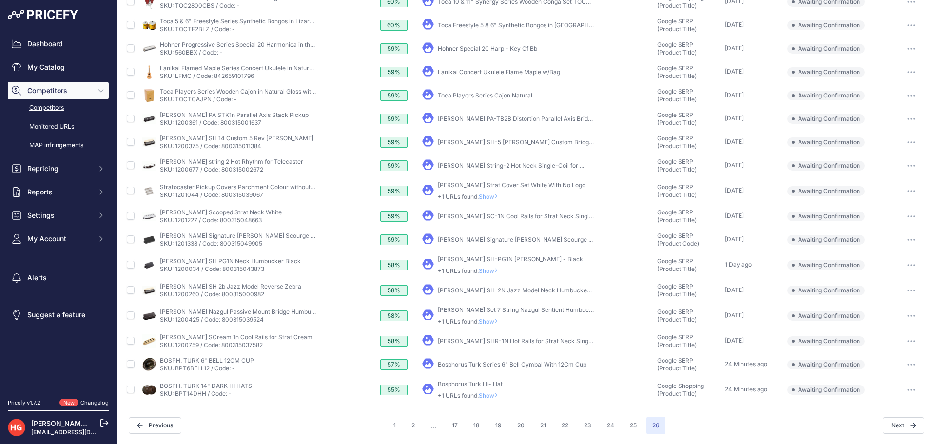
scroll to position [156, 0]
click at [492, 393] on div "Bosphorus Turk Hi- Hat +1 URLs found. Show" at bounding box center [470, 390] width 65 height 20
click at [490, 397] on span "Show" at bounding box center [490, 395] width 23 height 7
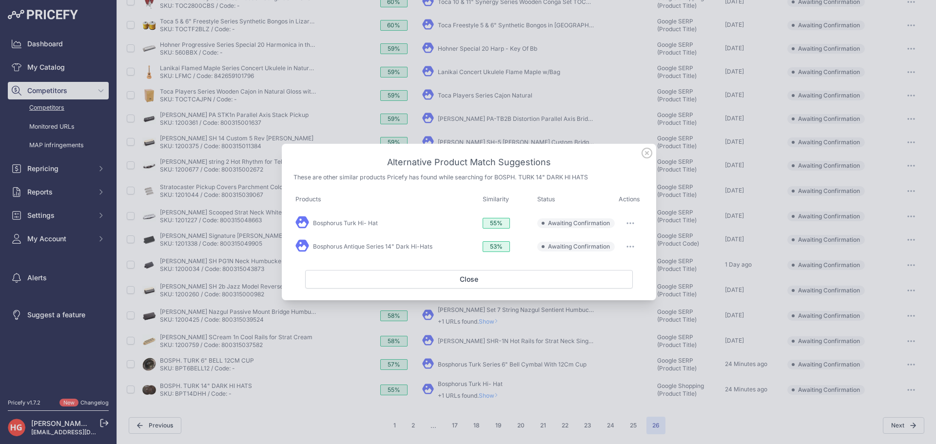
click at [651, 150] on icon at bounding box center [647, 153] width 10 height 10
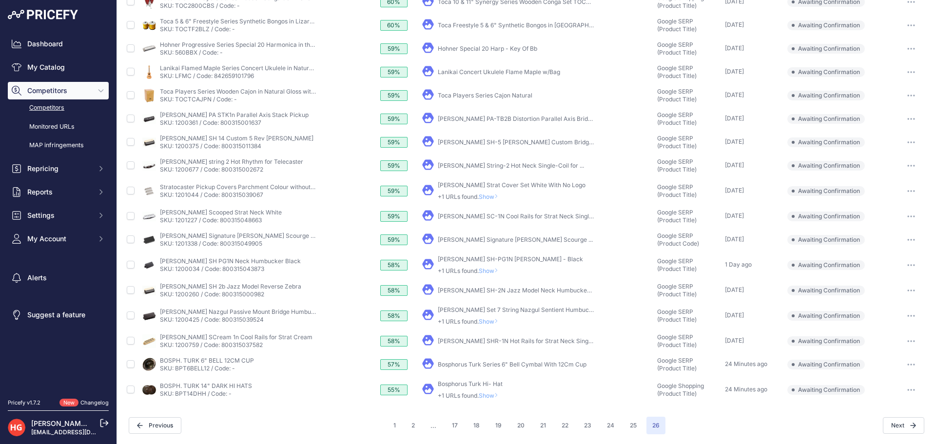
click at [491, 194] on span "Show" at bounding box center [490, 196] width 23 height 7
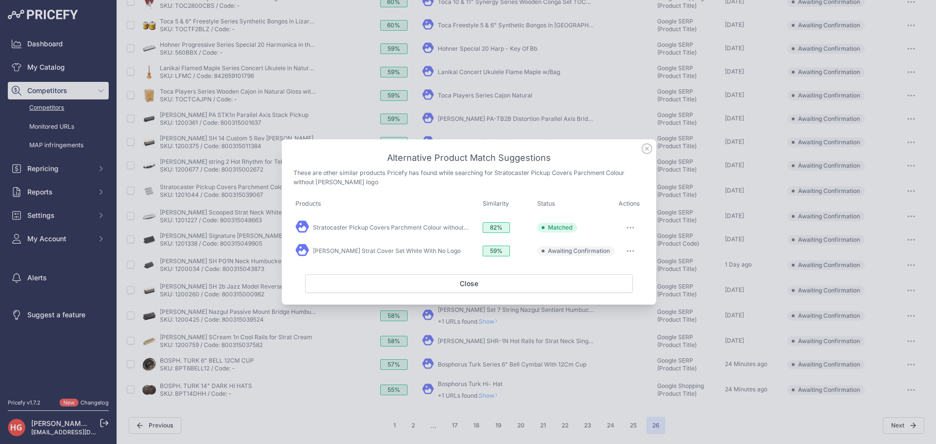
click at [634, 254] on button "button" at bounding box center [631, 251] width 20 height 14
click at [596, 293] on span "Exclude match" at bounding box center [608, 290] width 41 height 7
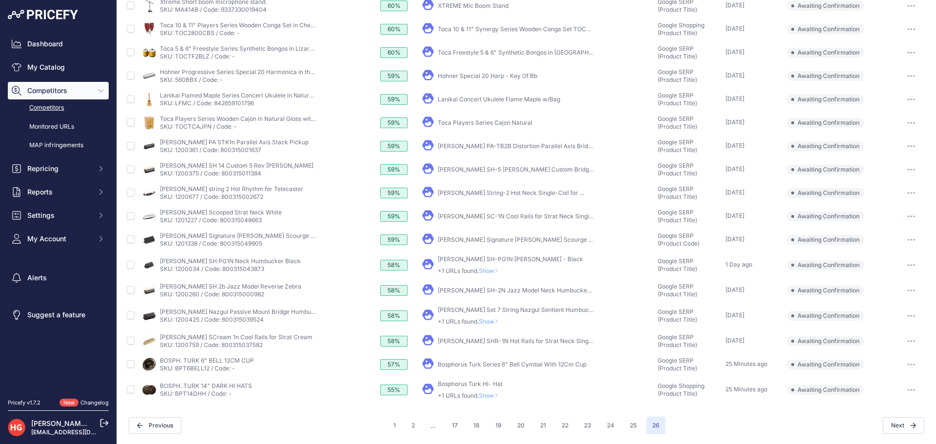
scroll to position [129, 0]
drag, startPoint x: 495, startPoint y: 270, endPoint x: 508, endPoint y: 275, distance: 14.5
click at [494, 271] on span "Show" at bounding box center [490, 270] width 23 height 7
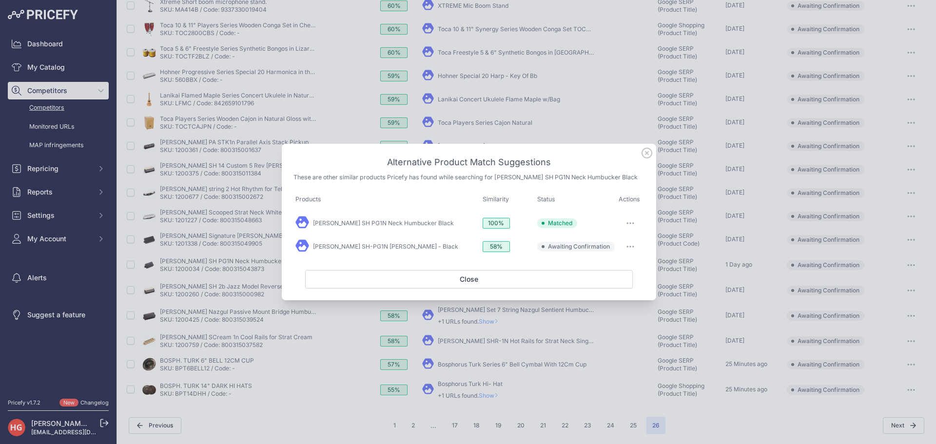
click at [624, 247] on button "button" at bounding box center [631, 247] width 20 height 14
click at [611, 289] on span "Exclude match" at bounding box center [608, 286] width 41 height 7
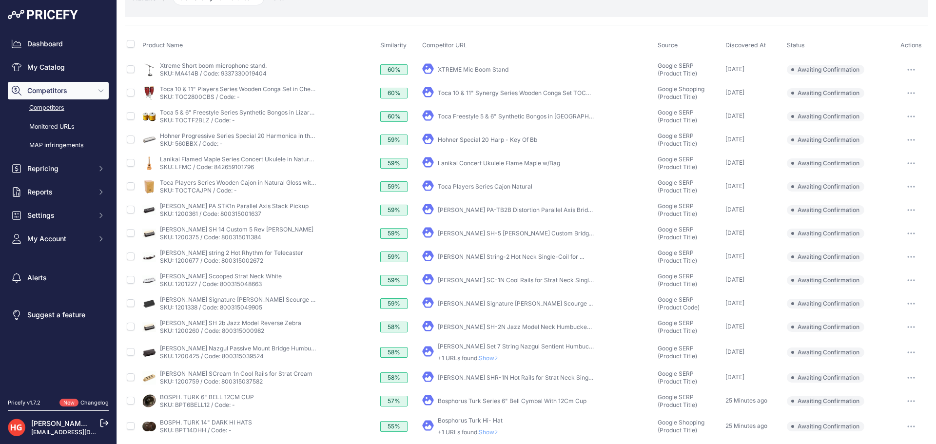
scroll to position [101, 0]
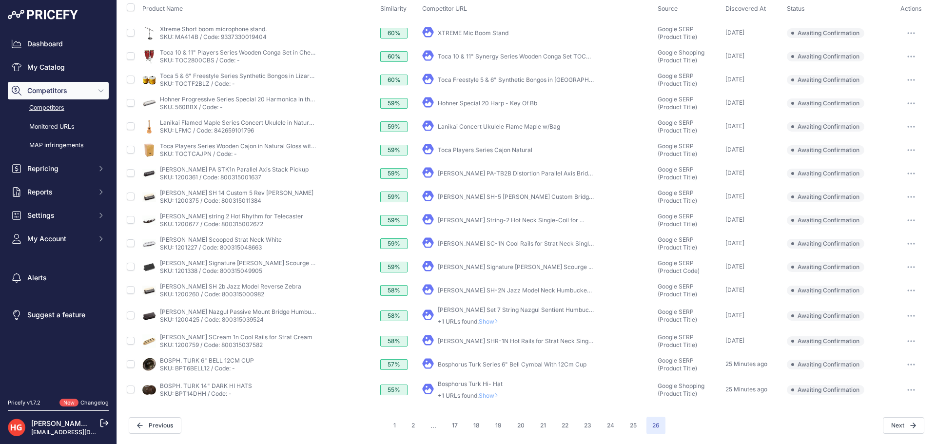
click at [491, 392] on p "+1 URLs found. Show" at bounding box center [470, 396] width 65 height 8
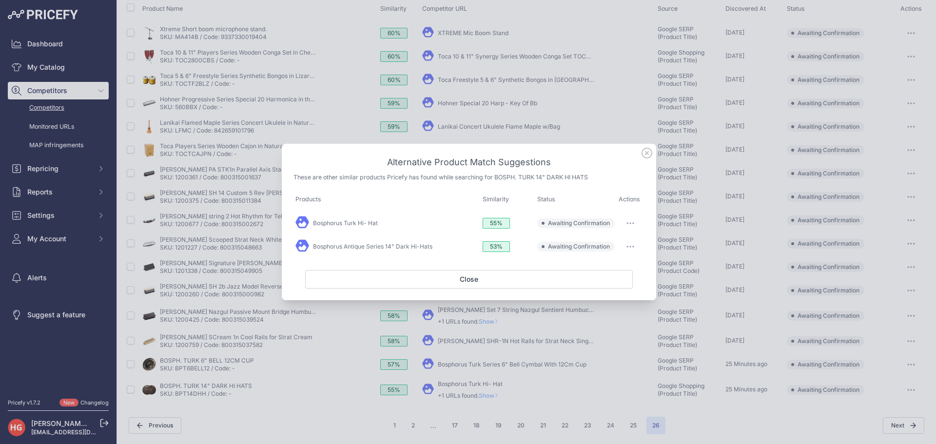
click at [644, 152] on icon at bounding box center [647, 153] width 11 height 11
